Goal: Information Seeking & Learning: Check status

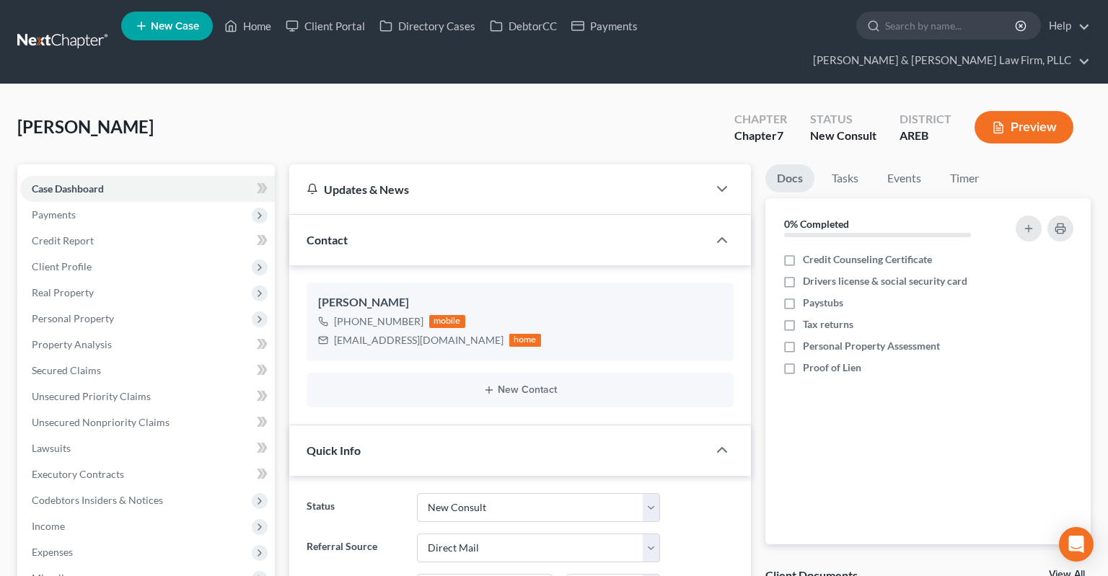
select select "5"
select select "2"
click at [261, 33] on link "Home" at bounding box center [247, 26] width 61 height 26
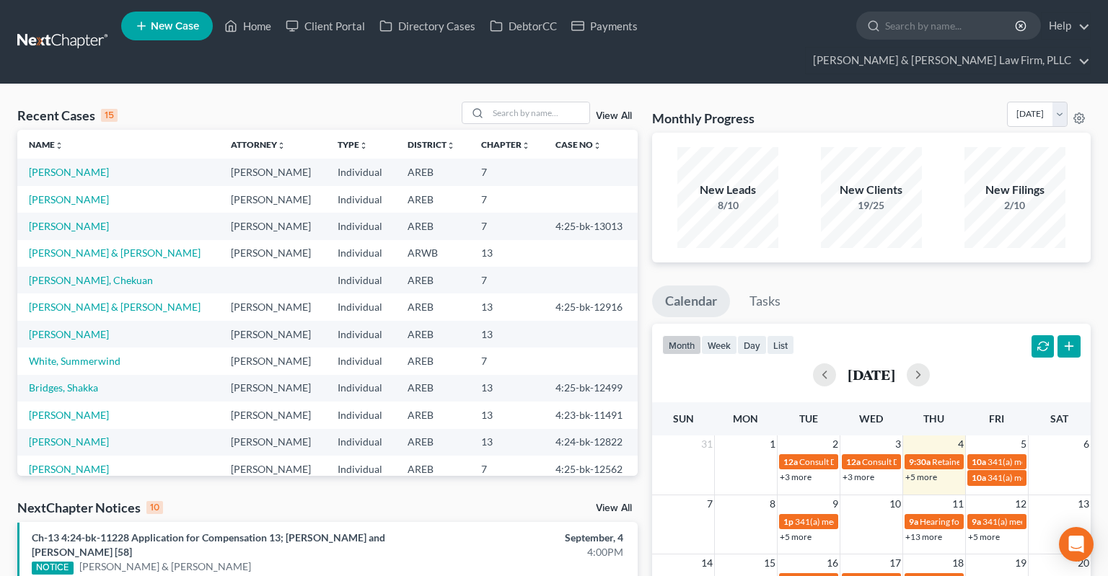
click at [615, 503] on link "View All" at bounding box center [614, 508] width 36 height 10
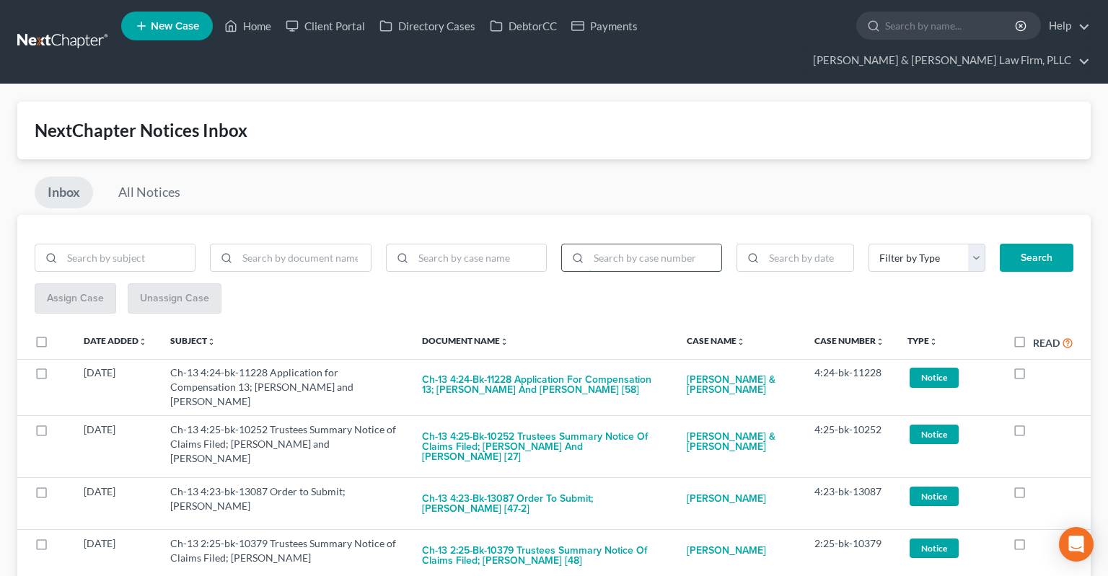
click at [659, 245] on input "search" at bounding box center [655, 258] width 133 height 27
paste input "4:24-bk-12709"
type input "4:24-bk-12709"
click at [1037, 244] on button "Search" at bounding box center [1037, 258] width 74 height 29
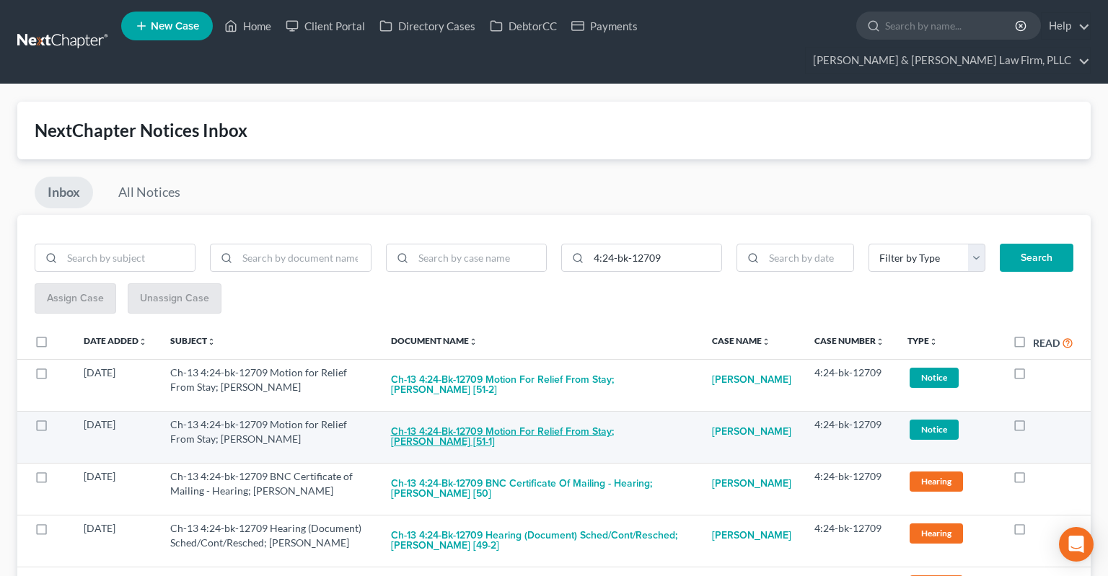
click at [578, 418] on button "Ch-13 4:24-bk-12709 Motion for Relief From Stay; [PERSON_NAME] [51-1]" at bounding box center [540, 437] width 298 height 39
checkbox input "true"
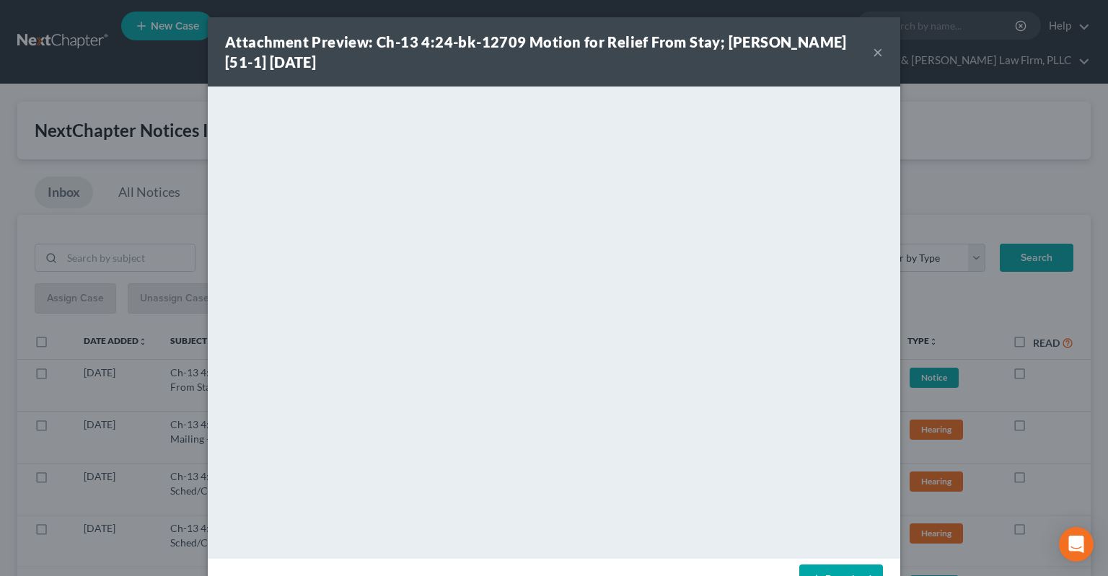
click at [878, 54] on button "×" at bounding box center [878, 51] width 10 height 17
